Goal: Register for event/course

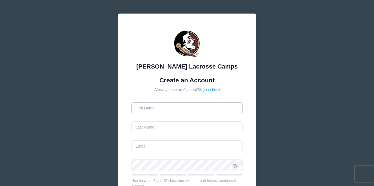
click at [177, 109] on input "text" at bounding box center [186, 108] width 111 height 12
type input "Hunter"
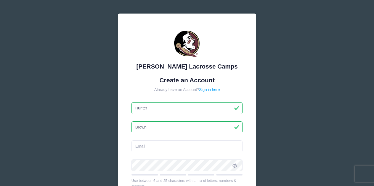
type input "Brown"
type input "[EMAIL_ADDRESS][DOMAIN_NAME]"
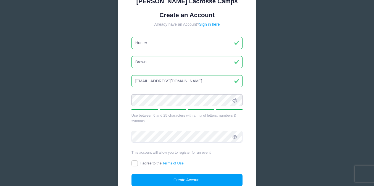
scroll to position [68, 0]
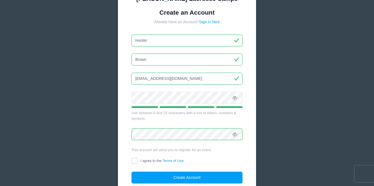
click at [133, 160] on input "I agree to the Terms of Use" at bounding box center [134, 161] width 6 height 6
checkbox input "true"
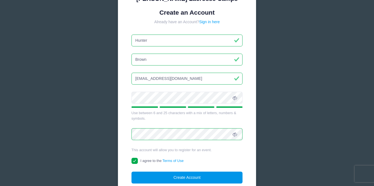
click at [186, 175] on button "Create Account" at bounding box center [186, 177] width 111 height 12
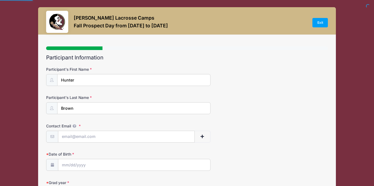
select select
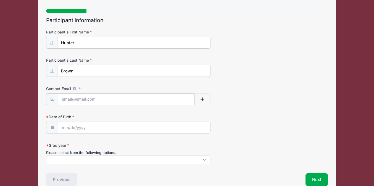
scroll to position [47, 0]
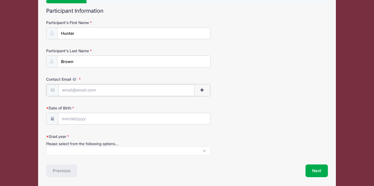
click at [99, 90] on input "Contact Email" at bounding box center [126, 90] width 136 height 12
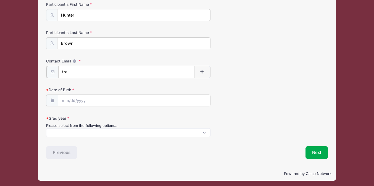
type input "[EMAIL_ADDRESS][DOMAIN_NAME]"
click at [77, 15] on input "Chase" at bounding box center [133, 15] width 153 height 12
type input "C"
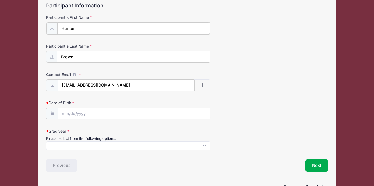
scroll to position [47, 0]
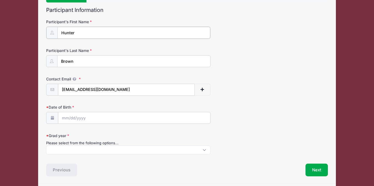
type input "Hunter"
click at [95, 119] on input "Date of Birth" at bounding box center [134, 117] width 152 height 12
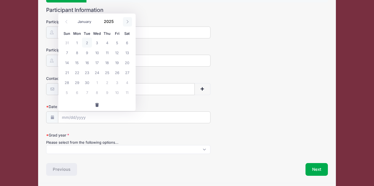
click at [127, 21] on icon at bounding box center [128, 22] width 4 height 4
click at [127, 22] on icon at bounding box center [128, 22] width 4 height 4
click at [126, 22] on icon at bounding box center [128, 22] width 4 height 4
select select "11"
click at [107, 62] on span "18" at bounding box center [107, 62] width 10 height 10
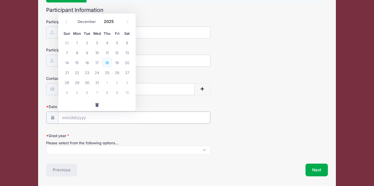
type input "12/18/2025"
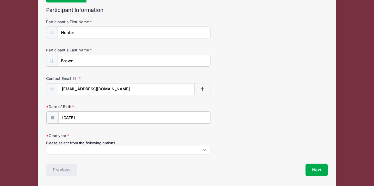
click at [84, 116] on input "12/18/2025" at bounding box center [134, 117] width 152 height 12
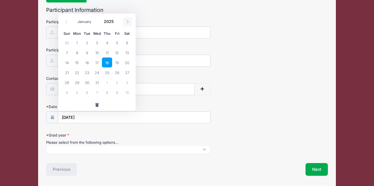
click at [127, 21] on icon at bounding box center [128, 22] width 4 height 4
type input "2026"
select select "0"
click at [66, 21] on icon at bounding box center [67, 22] width 4 height 4
type input "2025"
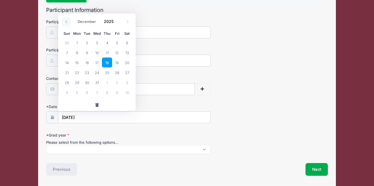
click at [66, 21] on icon at bounding box center [67, 22] width 4 height 4
click at [91, 120] on input "12/18/2025" at bounding box center [134, 117] width 152 height 12
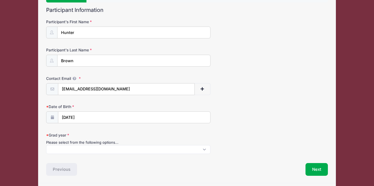
click at [109, 134] on label "Grad year" at bounding box center [93, 135] width 94 height 6
click at [109, 145] on select "2027 2028 2029" at bounding box center [194, 145] width 297 height 0
click at [83, 116] on input "12/18/2025" at bounding box center [134, 117] width 152 height 12
select select "11"
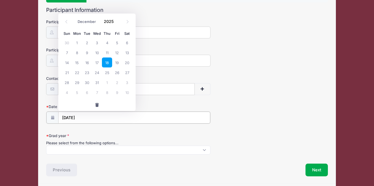
click at [83, 117] on input "12/18/2025" at bounding box center [134, 117] width 152 height 12
click at [116, 23] on span at bounding box center [117, 24] width 4 height 4
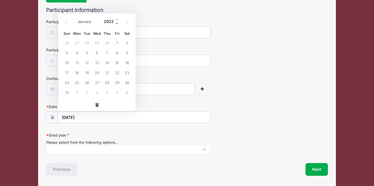
click at [116, 23] on span at bounding box center [117, 24] width 4 height 4
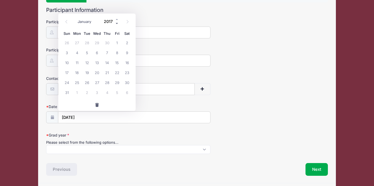
click at [116, 23] on span at bounding box center [117, 24] width 4 height 4
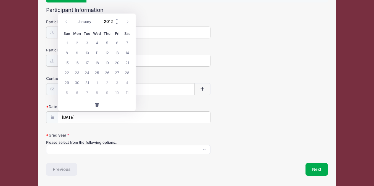
click at [116, 23] on span at bounding box center [117, 24] width 4 height 4
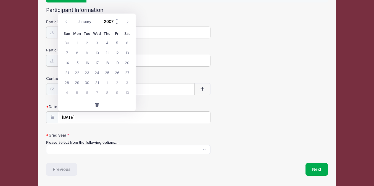
click at [116, 23] on span at bounding box center [117, 24] width 4 height 4
click at [116, 18] on span at bounding box center [117, 19] width 4 height 4
type input "2009"
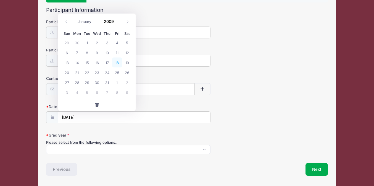
click at [118, 61] on span "18" at bounding box center [117, 62] width 10 height 10
type input "12/18/2009"
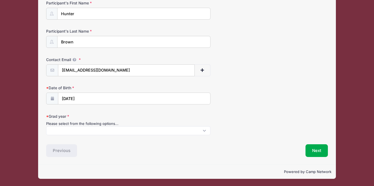
scroll to position [66, 0]
click at [149, 130] on span at bounding box center [128, 130] width 164 height 9
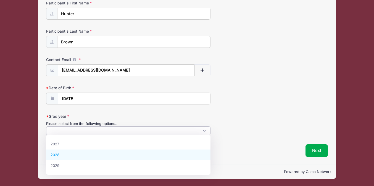
select select "2028"
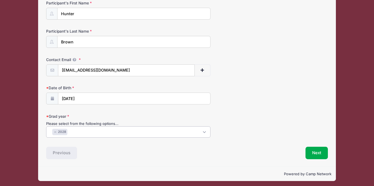
scroll to position [5, 0]
click at [313, 154] on button "Next" at bounding box center [316, 152] width 22 height 13
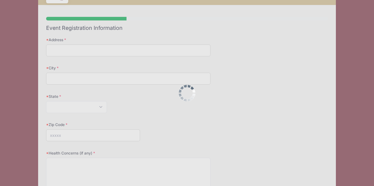
scroll to position [0, 0]
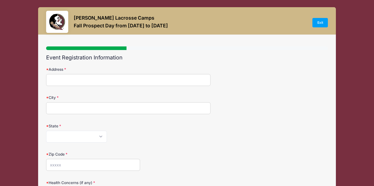
click at [72, 81] on input "Address" at bounding box center [128, 80] width 164 height 12
type input "17546 Rainstream Road"
type input "Boca Raton"
select select "FL"
click at [51, 165] on input "Zip Code" at bounding box center [93, 165] width 94 height 12
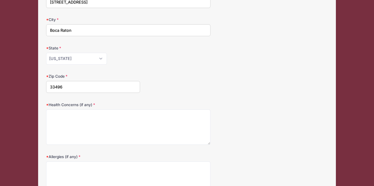
scroll to position [86, 0]
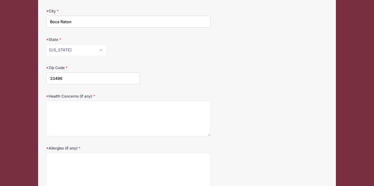
type input "33496"
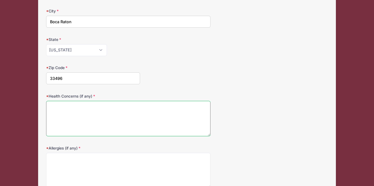
click at [77, 109] on textarea "Health Concerns (if any)" at bounding box center [128, 119] width 164 height 36
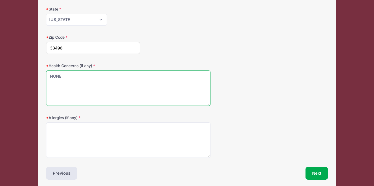
scroll to position [118, 0]
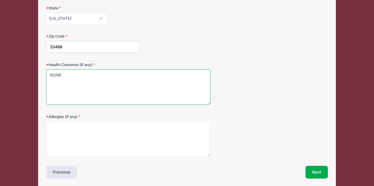
type textarea "NONE"
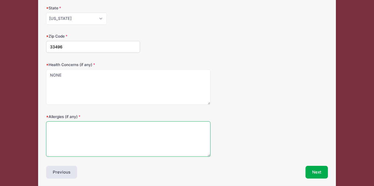
click at [72, 129] on textarea "Allergies (if any)" at bounding box center [128, 139] width 164 height 36
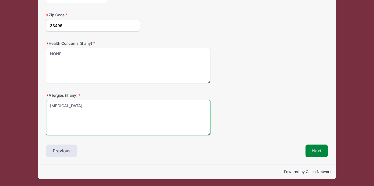
type textarea "Penicillin"
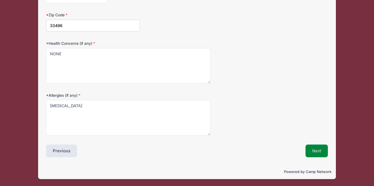
click at [319, 151] on button "Next" at bounding box center [316, 150] width 22 height 13
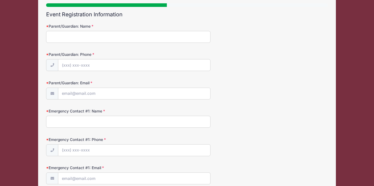
scroll to position [0, 0]
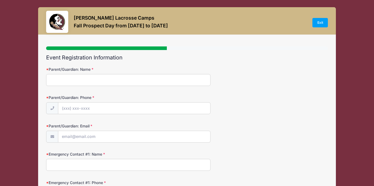
click at [61, 81] on input "Parent/Guardian: Name" at bounding box center [128, 80] width 164 height 12
type input "Tracy Brown"
click at [74, 109] on input "Parent/Guardian: Phone" at bounding box center [134, 108] width 152 height 12
type input "(917) 647-7851"
click at [73, 137] on input "Parent/Guardian: Email" at bounding box center [134, 137] width 152 height 12
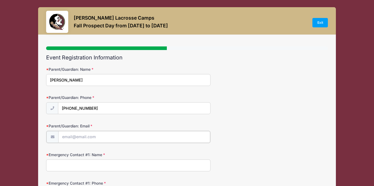
type input "[EMAIL_ADDRESS][DOMAIN_NAME]"
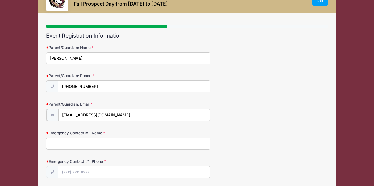
scroll to position [23, 0]
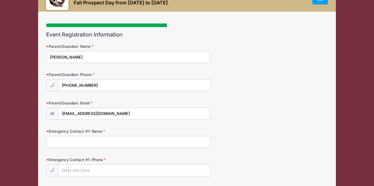
click at [104, 141] on input "Emergency Contact #1: Name" at bounding box center [128, 142] width 164 height 12
type input "Tracy Brown"
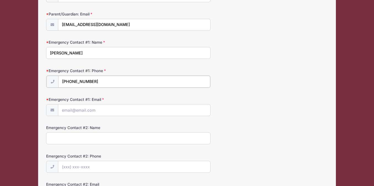
scroll to position [114, 0]
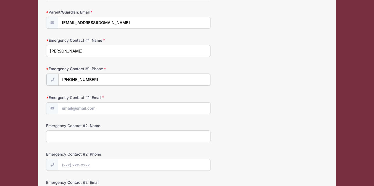
type input "(917) 647-7851"
click at [89, 108] on input "Emergency Contact #1: Email" at bounding box center [134, 108] width 152 height 12
type input "[EMAIL_ADDRESS][DOMAIN_NAME]"
click at [96, 137] on input "Emergency Contact #2: Name" at bounding box center [128, 136] width 164 height 12
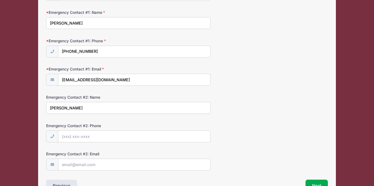
scroll to position [149, 0]
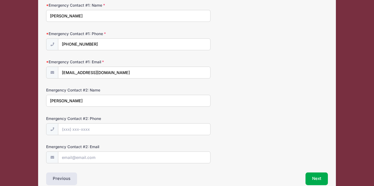
type input "Evan Brown"
click at [73, 128] on input "Emergency Contact #2: Phone" at bounding box center [134, 129] width 152 height 12
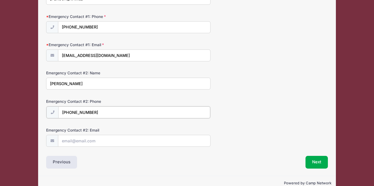
scroll to position [167, 0]
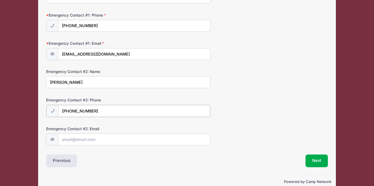
type input "(917) 254-0961"
click at [82, 140] on input "Emergency Contact #2: Email" at bounding box center [134, 139] width 152 height 12
type input "esb128@gmail.com"
click at [319, 162] on button "Next" at bounding box center [316, 160] width 22 height 13
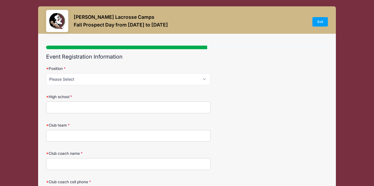
scroll to position [0, 0]
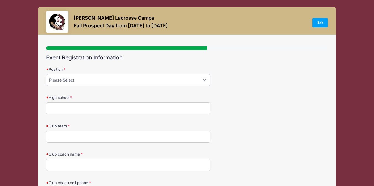
click at [204, 81] on select "Please Select Attack Midfield Defense Goalie" at bounding box center [128, 80] width 164 height 12
select select "Midfield"
click at [188, 109] on input "High school" at bounding box center [128, 108] width 164 height 12
type input "American Heritage"
click at [152, 136] on input "Club team" at bounding box center [128, 136] width 164 height 12
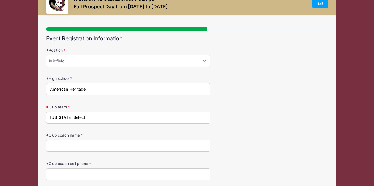
scroll to position [21, 0]
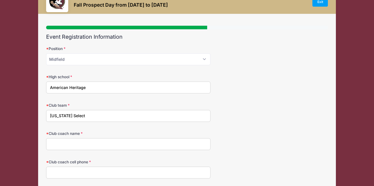
type input "Florida Select"
click at [78, 144] on input "Club coach name" at bounding box center [128, 144] width 164 height 12
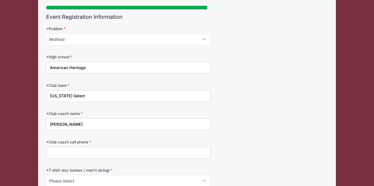
scroll to position [51, 0]
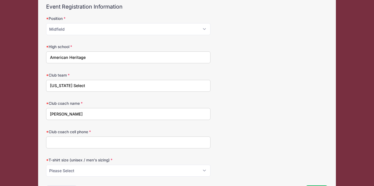
type input "John Mcclain"
click at [62, 144] on input "Club coach cell phone" at bounding box center [128, 142] width 164 height 12
click at [56, 142] on input "5617026009" at bounding box center [128, 142] width 164 height 12
click at [66, 142] on input "561-7026009" at bounding box center [128, 142] width 164 height 12
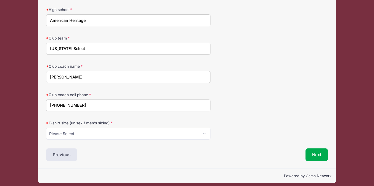
scroll to position [91, 0]
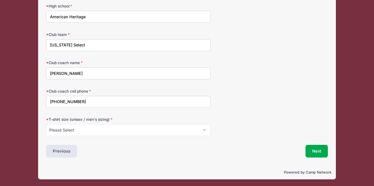
type input "561-702-6009"
click at [205, 129] on select "Please Select Small Medium Large XL" at bounding box center [128, 130] width 164 height 12
select select "Small"
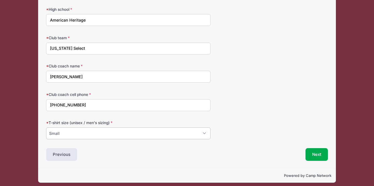
scroll to position [92, 0]
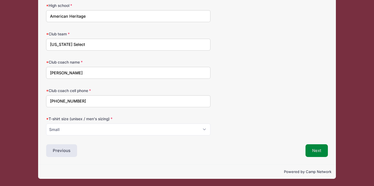
click at [314, 150] on button "Next" at bounding box center [316, 150] width 22 height 13
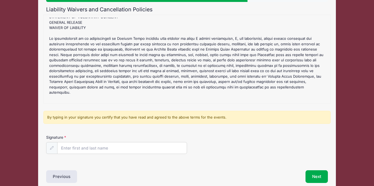
scroll to position [74, 0]
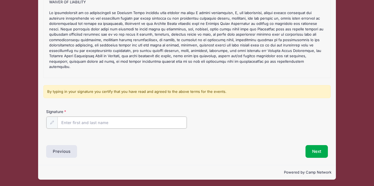
click at [110, 122] on input "Signature" at bounding box center [121, 122] width 129 height 12
type input "Tracy Brown"
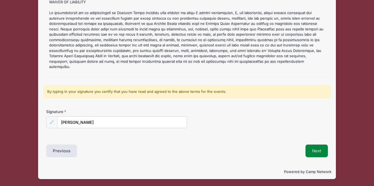
click at [313, 152] on button "Next" at bounding box center [316, 150] width 22 height 13
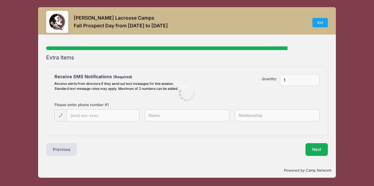
scroll to position [0, 0]
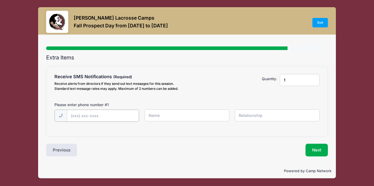
click at [102, 116] on input "text" at bounding box center [103, 116] width 72 height 12
type input "(917) 647-7851"
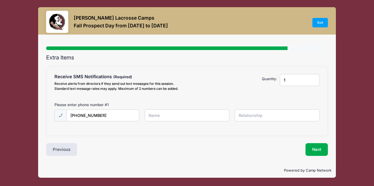
click at [164, 116] on input "text" at bounding box center [187, 115] width 85 height 12
type input "Tracy"
type input "Mom"
click at [319, 150] on button "Next" at bounding box center [316, 149] width 22 height 13
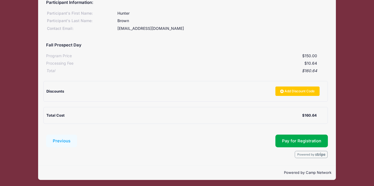
scroll to position [67, 0]
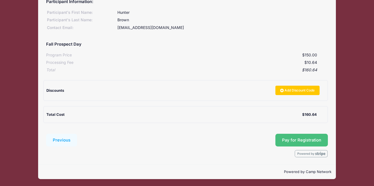
click at [296, 140] on span "Pay for Registration" at bounding box center [301, 139] width 39 height 5
